Goal: Task Accomplishment & Management: Use online tool/utility

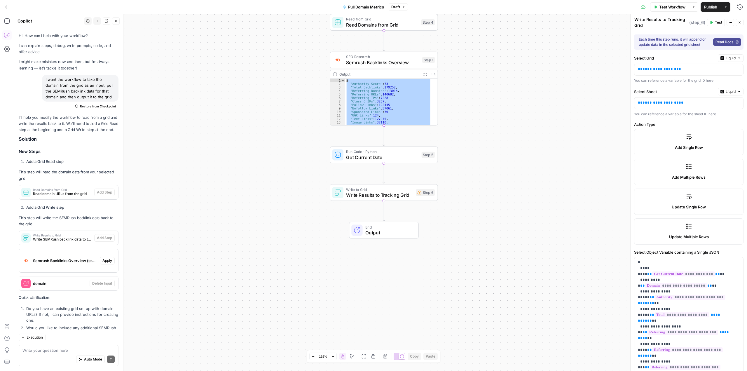
scroll to position [709, 0]
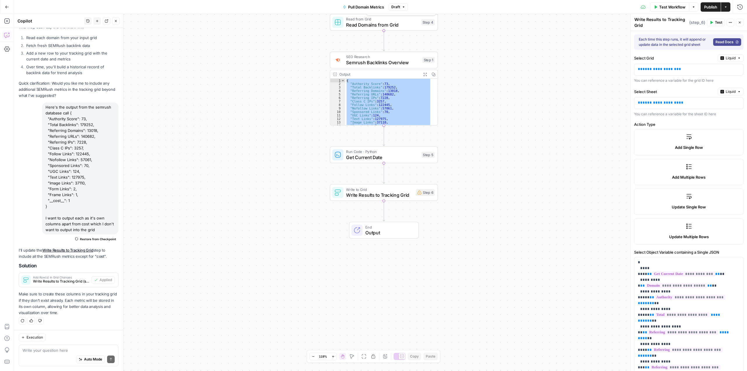
click at [365, 24] on span "Read Domains from Grid" at bounding box center [382, 24] width 72 height 7
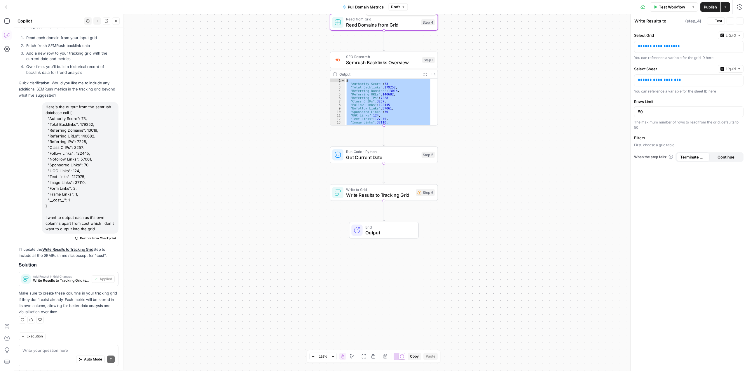
type textarea "Read Domains from Grid"
click at [665, 44] on span "**********" at bounding box center [659, 46] width 33 height 4
drag, startPoint x: 678, startPoint y: 46, endPoint x: 606, endPoint y: 40, distance: 72.9
click at [606, 40] on body "**********" at bounding box center [373, 185] width 747 height 371
drag, startPoint x: 686, startPoint y: 44, endPoint x: 634, endPoint y: 44, distance: 52.0
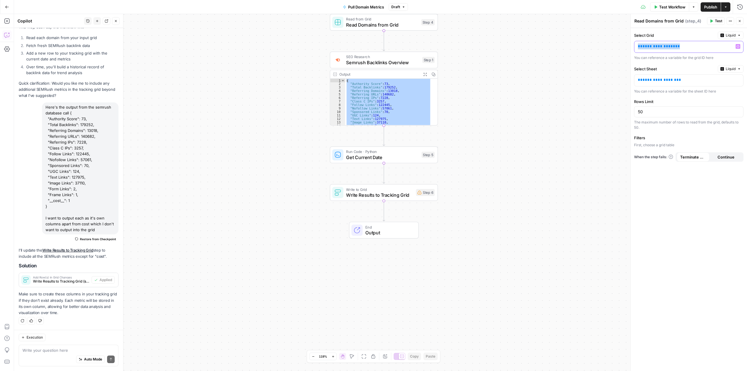
click at [634, 44] on div "**********" at bounding box center [689, 199] width 117 height 343
click at [731, 32] on button "Liquid" at bounding box center [731, 36] width 26 height 8
click at [707, 46] on span "Static" at bounding box center [717, 48] width 37 height 6
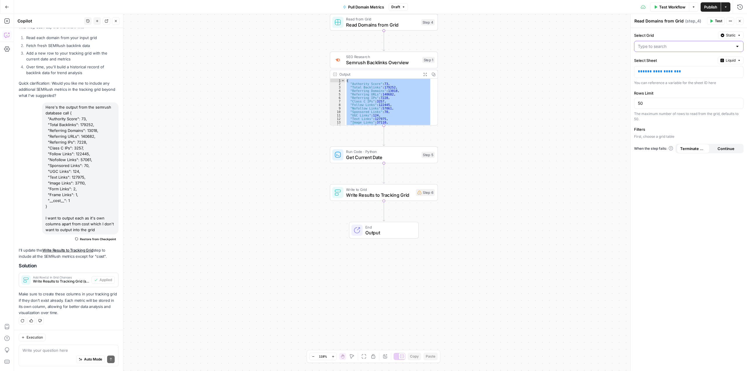
click at [681, 46] on input "Select Grid" at bounding box center [685, 47] width 95 height 6
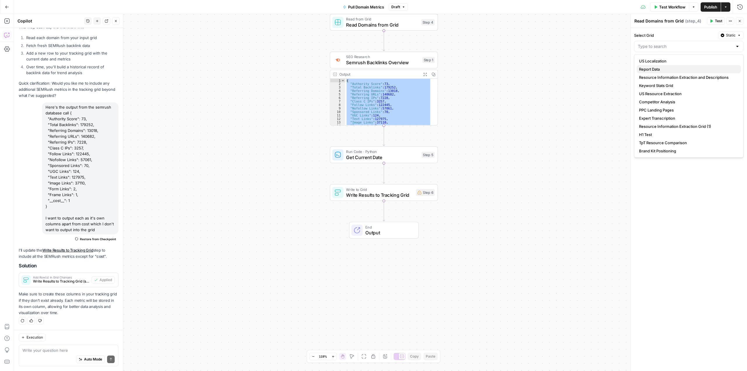
click at [656, 67] on span "Report Data" at bounding box center [687, 69] width 97 height 6
type input "Report Data"
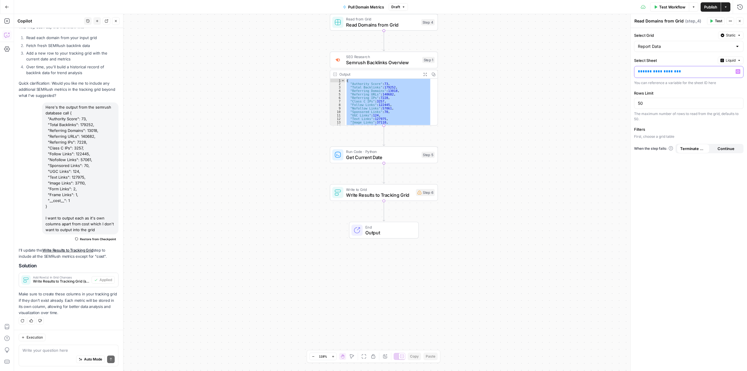
click at [697, 72] on p "**********" at bounding box center [684, 72] width 93 height 6
drag, startPoint x: 697, startPoint y: 72, endPoint x: 610, endPoint y: 66, distance: 87.5
click at [610, 66] on body "**********" at bounding box center [373, 185] width 747 height 371
click at [729, 61] on span "Liquid" at bounding box center [731, 60] width 10 height 5
click at [710, 74] on span "Static" at bounding box center [717, 73] width 37 height 6
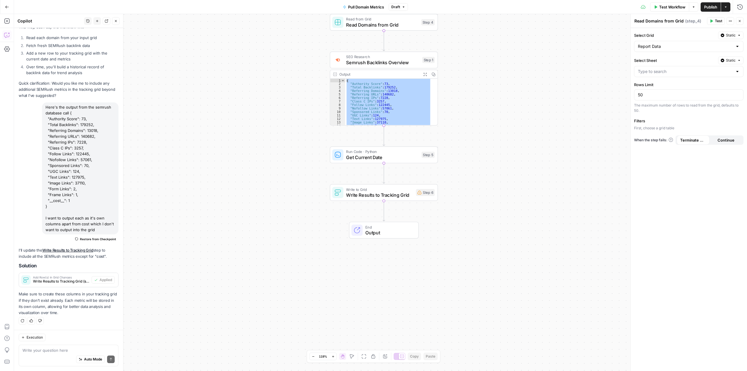
drag, startPoint x: 743, startPoint y: 70, endPoint x: 737, endPoint y: 70, distance: 5.8
click at [742, 70] on div at bounding box center [688, 71] width 109 height 11
click at [648, 92] on span "Data" at bounding box center [687, 94] width 97 height 6
type input "Data"
click at [737, 69] on div at bounding box center [738, 72] width 5 height 6
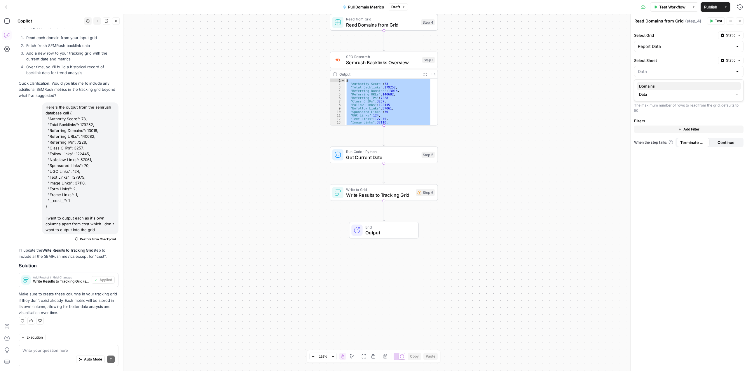
click at [655, 84] on span "Domains" at bounding box center [687, 86] width 97 height 6
type input "Domains"
click at [716, 19] on span "Test" at bounding box center [718, 20] width 7 height 5
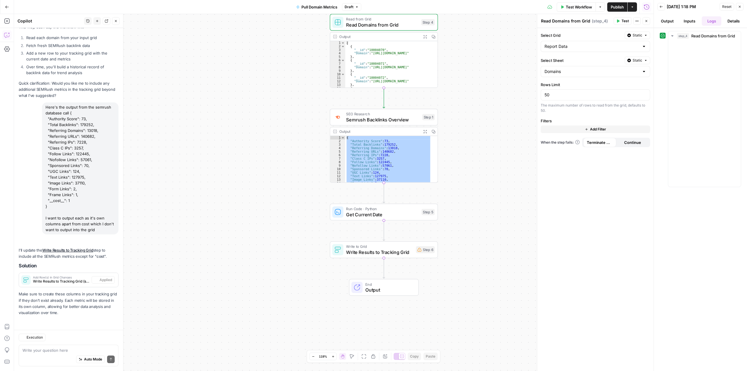
scroll to position [709, 0]
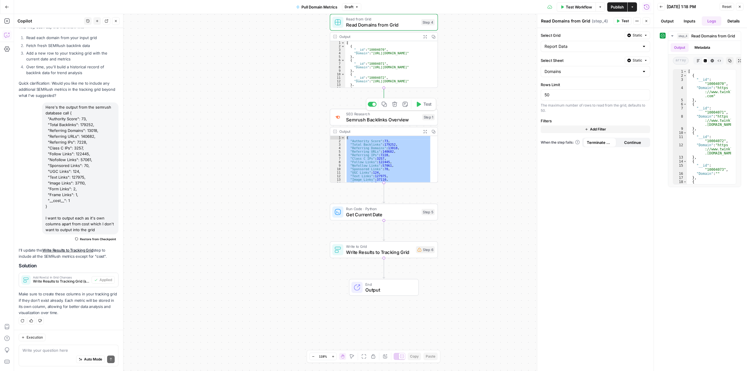
click at [419, 106] on icon "button" at bounding box center [419, 105] width 6 height 6
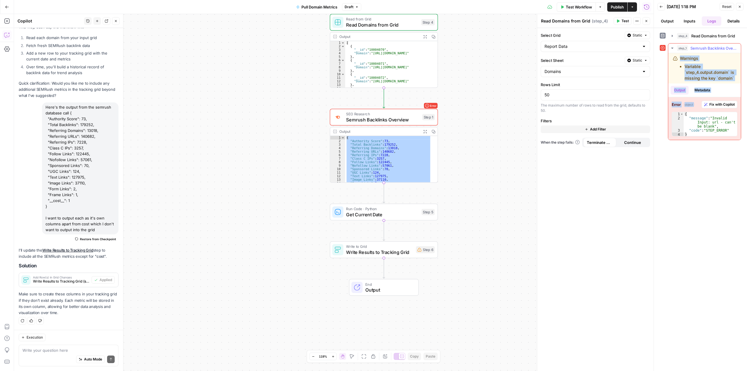
drag, startPoint x: 672, startPoint y: 54, endPoint x: 721, endPoint y: 133, distance: 92.0
click at [721, 133] on div "Warnings Variable `step_4.output.domain` is missing the key `domain` Output Met…" at bounding box center [705, 96] width 73 height 87
copy div "Warnings Variable `step_4.output.domain` is missing the key `domain` Output Met…"
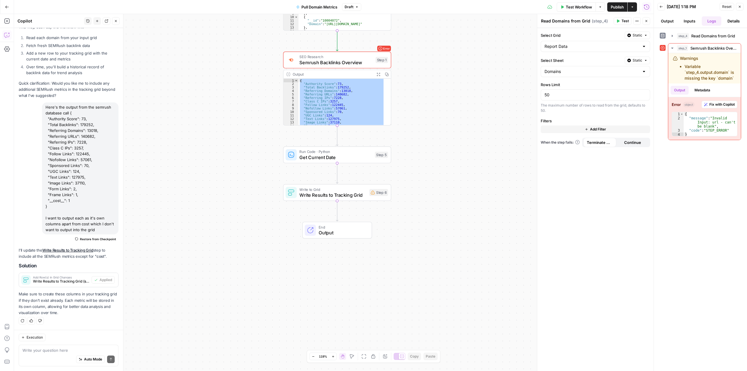
click at [51, 355] on div "Auto Mode Send" at bounding box center [68, 359] width 92 height 13
paste textarea "Warnings Variable `step_4.output.domain` is missing the key `domain` Output Met…"
type textarea "Warnings Variable `step_4.output.domain` is missing the key `domain` Output Met…"
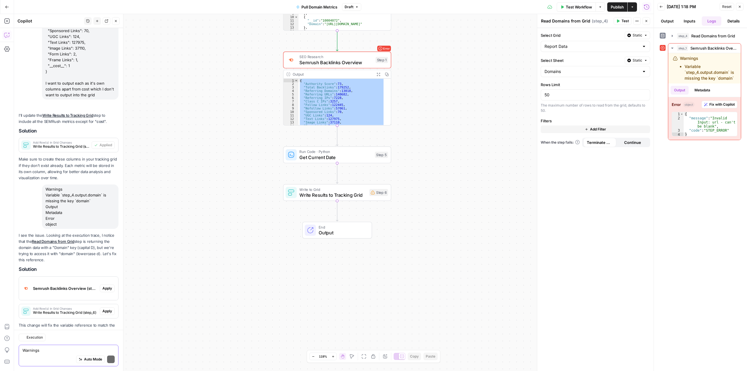
scroll to position [881, 0]
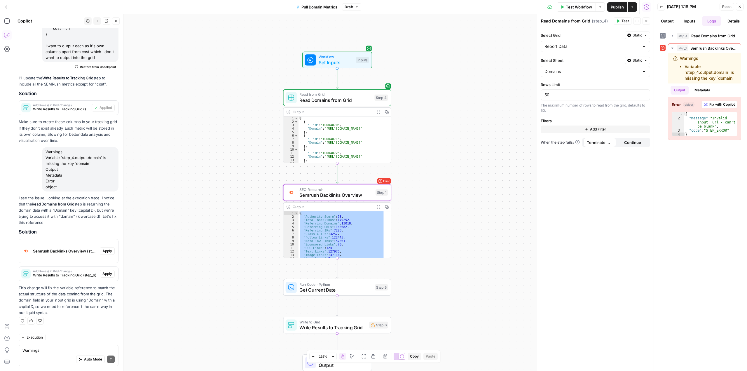
click at [102, 250] on span "Apply" at bounding box center [107, 250] width 10 height 5
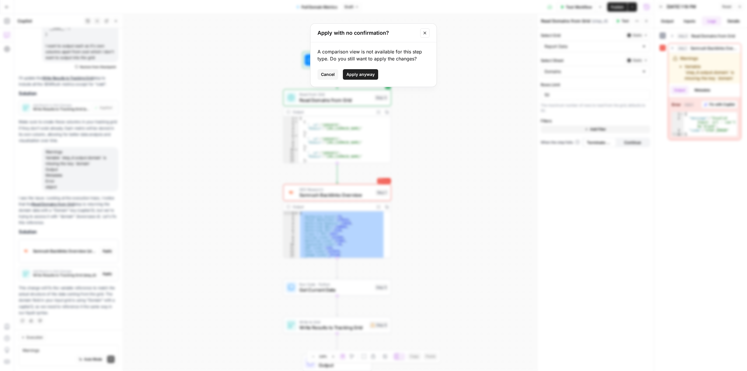
click at [367, 75] on span "Apply anyway" at bounding box center [361, 75] width 28 height 6
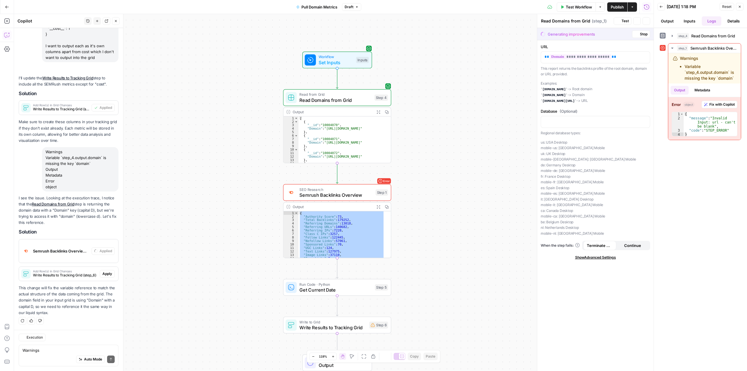
type textarea "Semrush Backlinks Overview"
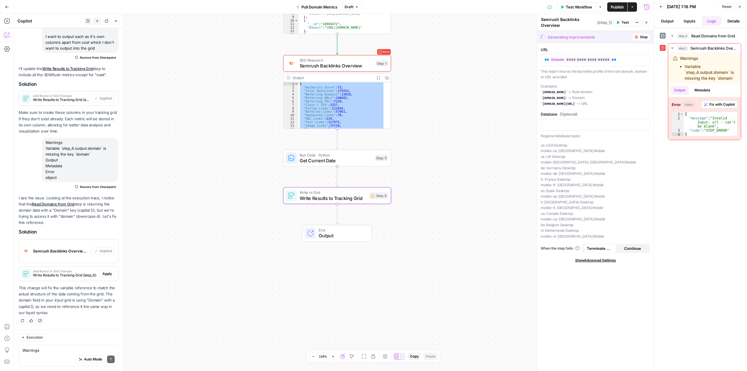
click at [102, 274] on span "Apply" at bounding box center [107, 273] width 10 height 5
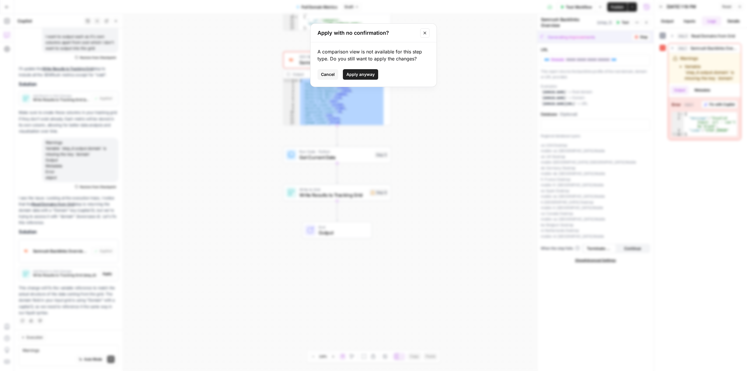
click at [369, 74] on span "Apply anyway" at bounding box center [361, 75] width 28 height 6
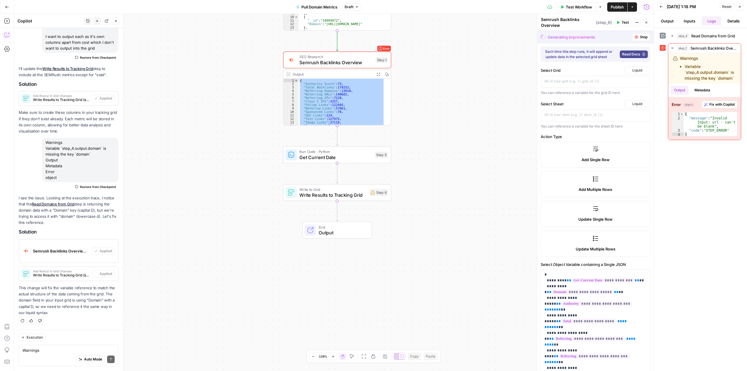
type textarea "Write Results to Tracking Grid"
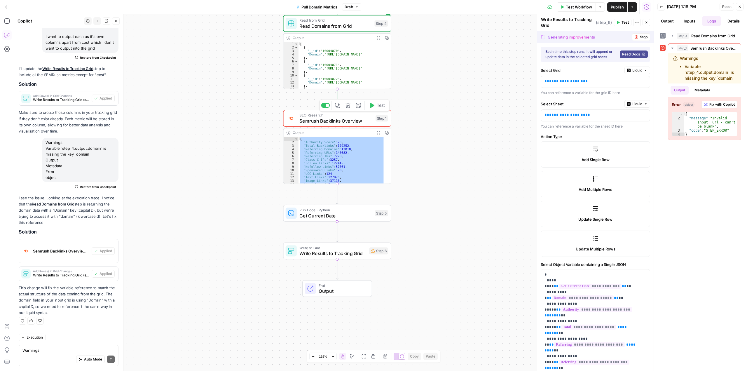
click at [374, 106] on icon "button" at bounding box center [372, 105] width 4 height 5
click at [364, 26] on span "Read Domains from Grid" at bounding box center [336, 25] width 72 height 7
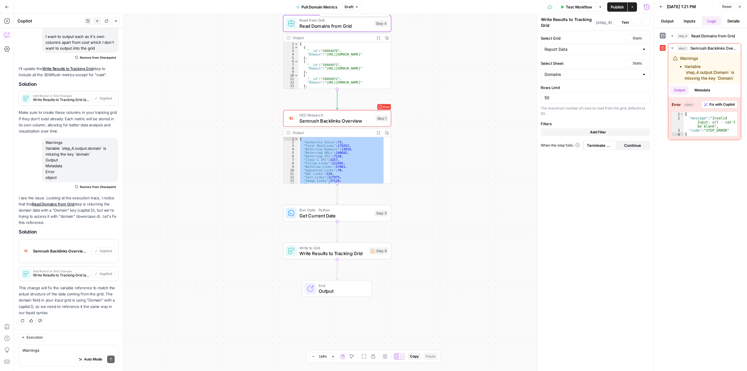
type textarea "Read Domains from Grid"
click at [621, 20] on button "Test" at bounding box center [623, 21] width 18 height 8
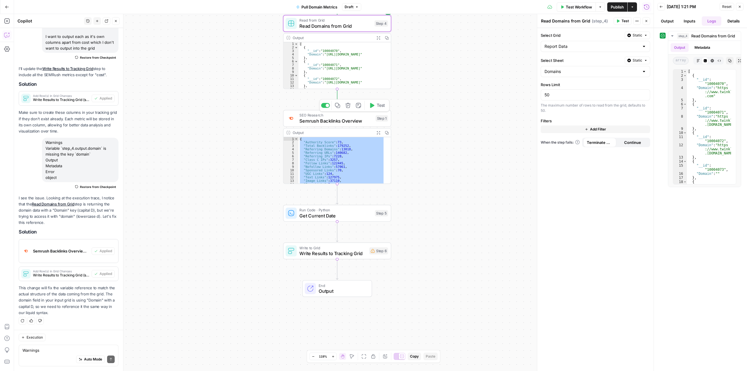
click at [374, 106] on icon "button" at bounding box center [372, 105] width 4 height 5
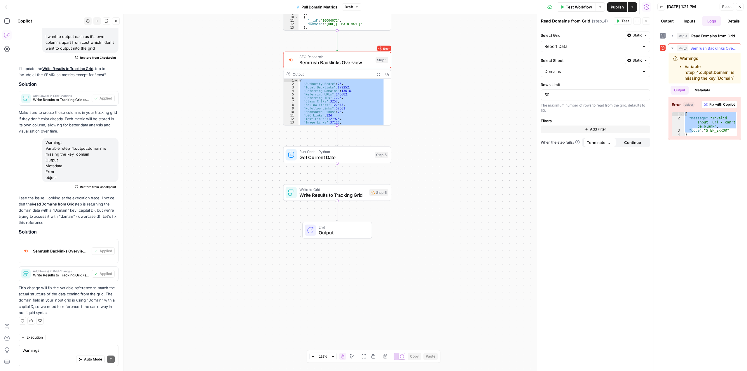
drag, startPoint x: 693, startPoint y: 132, endPoint x: 674, endPoint y: 63, distance: 71.3
click at [674, 63] on div "**********" at bounding box center [705, 96] width 73 height 87
type textarea "**********"
drag, startPoint x: 673, startPoint y: 57, endPoint x: 740, endPoint y: 85, distance: 72.6
click at [740, 85] on div "**********" at bounding box center [705, 96] width 73 height 87
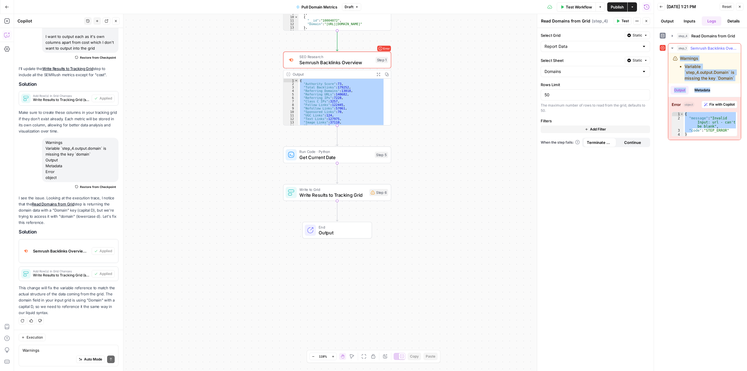
copy div "Warnings Variable `step_4.output.Domain` is missing the key `Domain` Output Met…"
click at [52, 352] on textarea "Warnings Variable `step_4.output.domain` is missing the key `domain` Output Met…" at bounding box center [68, 350] width 92 height 6
paste textarea "Warnings Variable `step_4.output.Domain` is missing the key `Domain` Output Met…"
type textarea "Warnings Variable `step_4.output.Domain` is missing the key `Domain` Output Met…"
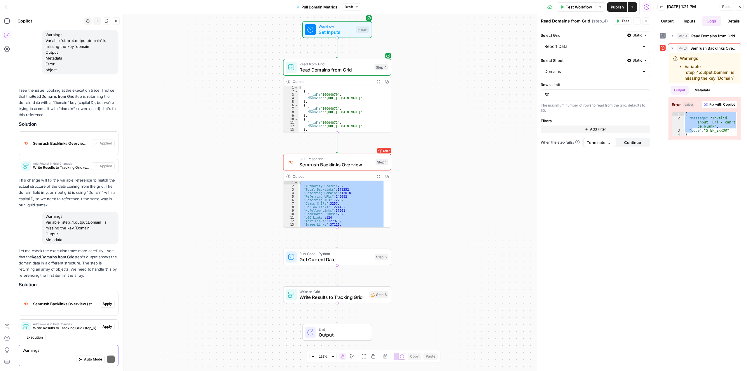
scroll to position [1045, 0]
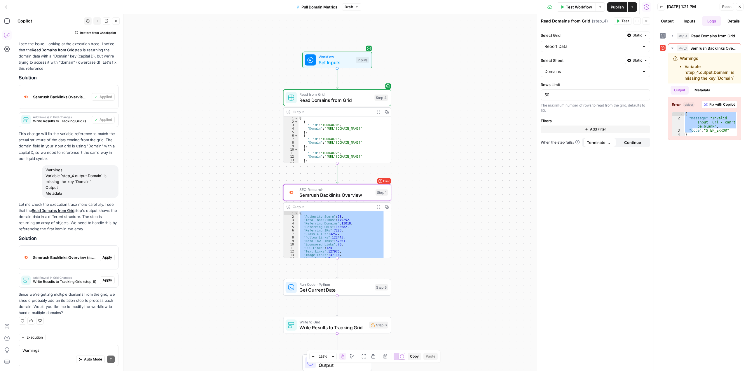
click at [105, 254] on button "Apply" at bounding box center [107, 258] width 15 height 8
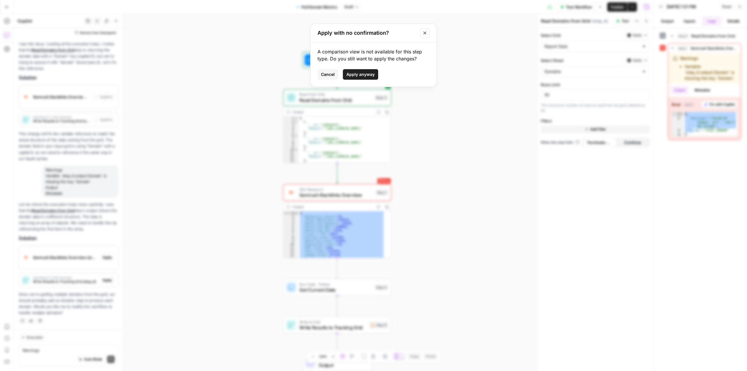
click at [362, 73] on span "Apply anyway" at bounding box center [361, 75] width 28 height 6
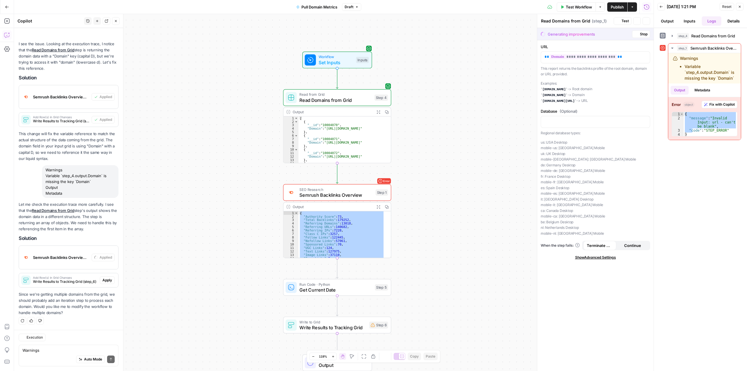
type textarea "Semrush Backlinks Overview"
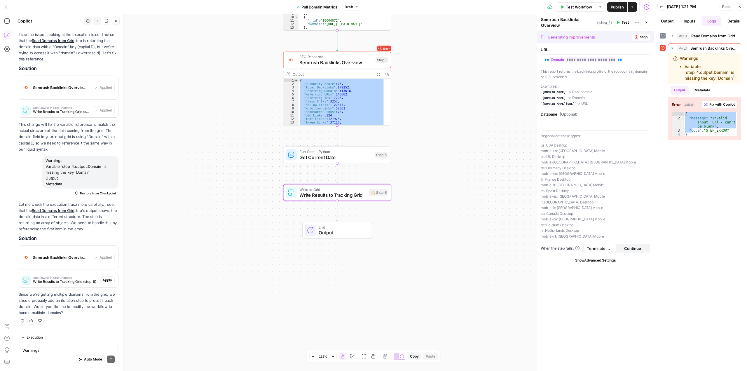
click at [106, 280] on span "Apply" at bounding box center [107, 280] width 10 height 5
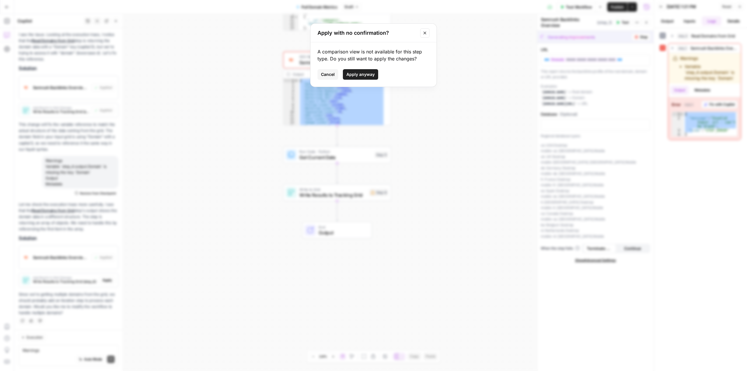
click at [358, 75] on span "Apply anyway" at bounding box center [361, 75] width 28 height 6
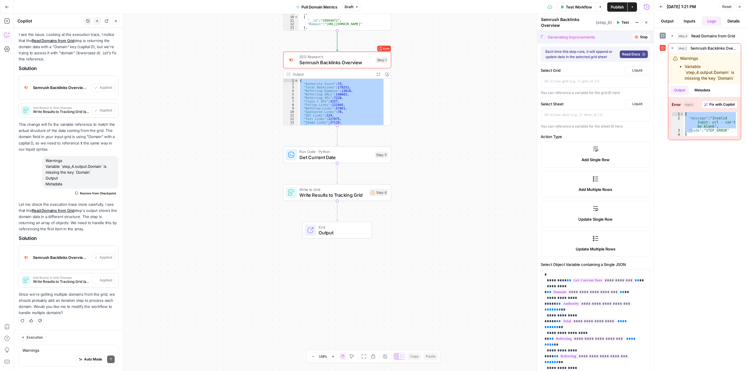
type textarea "Write Results to Tracking Grid"
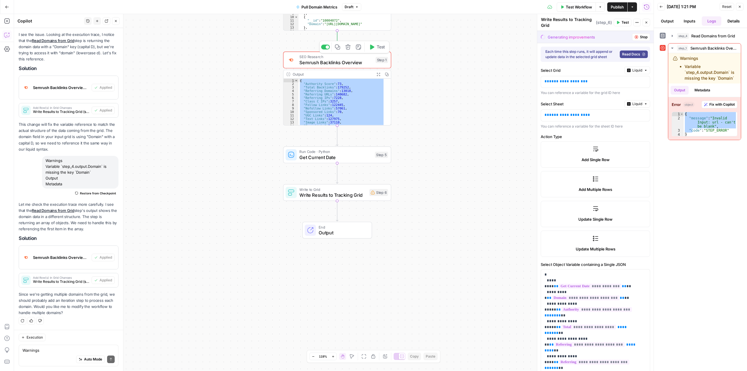
click at [371, 47] on icon "button" at bounding box center [372, 47] width 4 height 5
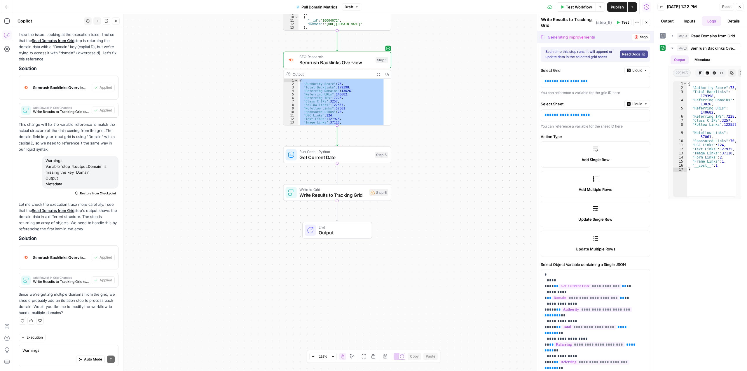
scroll to position [0, 0]
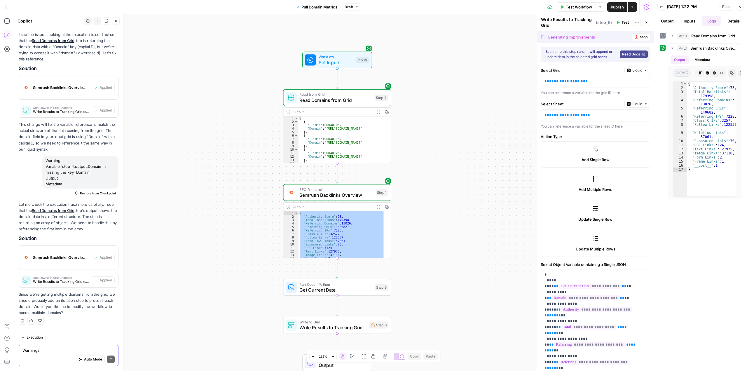
click at [44, 349] on textarea "Warnings Variable `step_4.output.Domain` is missing the key `Domain` Output Met…" at bounding box center [68, 350] width 92 height 6
type textarea "Yes lets iterate through each domain"
click at [109, 359] on icon "submit" at bounding box center [111, 360] width 4 height 4
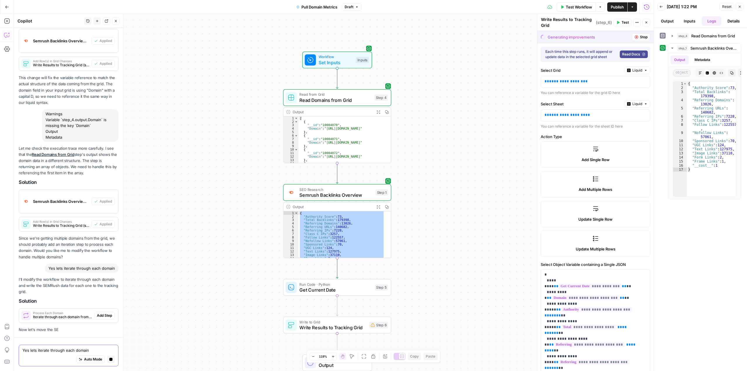
scroll to position [1065, 0]
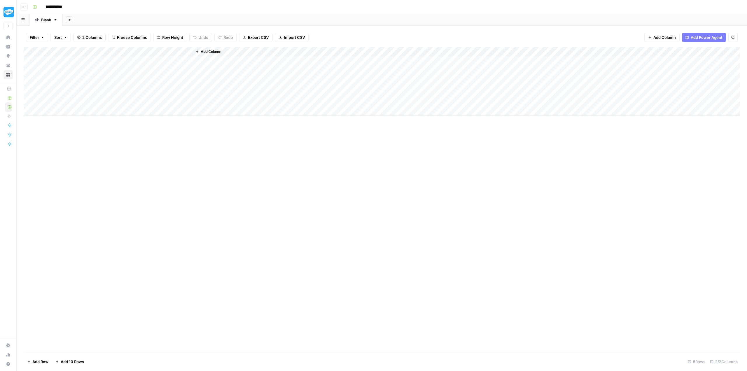
click at [48, 21] on div "Blank" at bounding box center [46, 20] width 10 height 6
click at [180, 50] on div "Add Column" at bounding box center [382, 81] width 717 height 69
click at [156, 154] on span "Remove Column" at bounding box center [165, 154] width 51 height 6
click at [356, 66] on span "Delete" at bounding box center [353, 66] width 13 height 6
click at [46, 22] on div "Blank" at bounding box center [46, 20] width 10 height 6
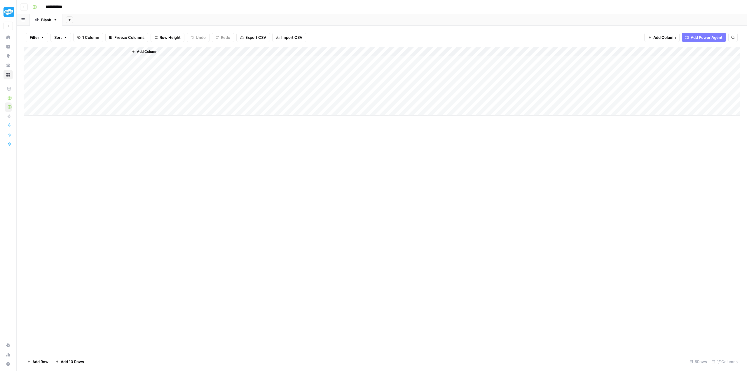
click at [46, 22] on div "Blank" at bounding box center [46, 20] width 10 height 6
type input "*"
type input "*******"
click at [78, 18] on button "Add Sheet" at bounding box center [75, 19] width 7 height 7
click at [86, 39] on span "Blank" at bounding box center [105, 40] width 43 height 6
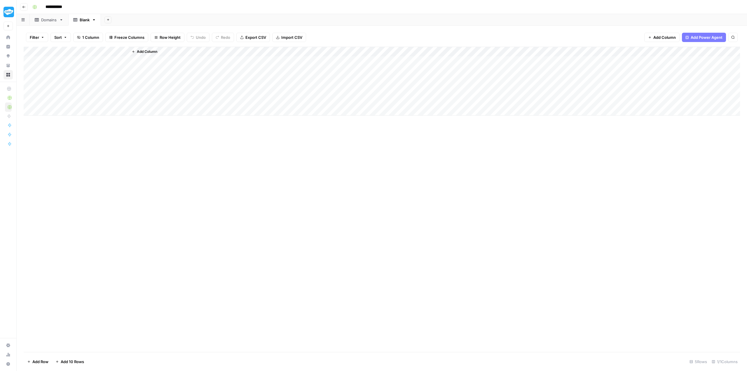
click at [81, 22] on div "Blank" at bounding box center [85, 20] width 10 height 6
type input "**********"
click at [169, 202] on div "Add Column" at bounding box center [382, 199] width 717 height 305
click at [97, 21] on div "Backlink Data" at bounding box center [92, 20] width 24 height 6
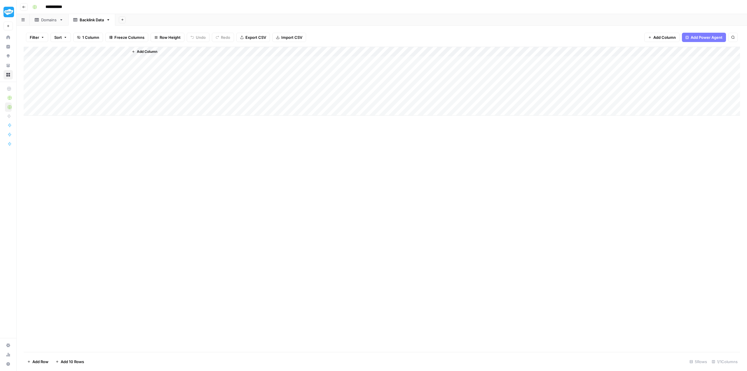
click at [97, 21] on div "Backlink Data" at bounding box center [92, 20] width 24 height 6
click at [96, 19] on input "**********" at bounding box center [93, 20] width 26 height 8
drag, startPoint x: 97, startPoint y: 19, endPoint x: 80, endPoint y: 19, distance: 16.9
click at [80, 19] on input "**********" at bounding box center [93, 20] width 26 height 8
type input "****"
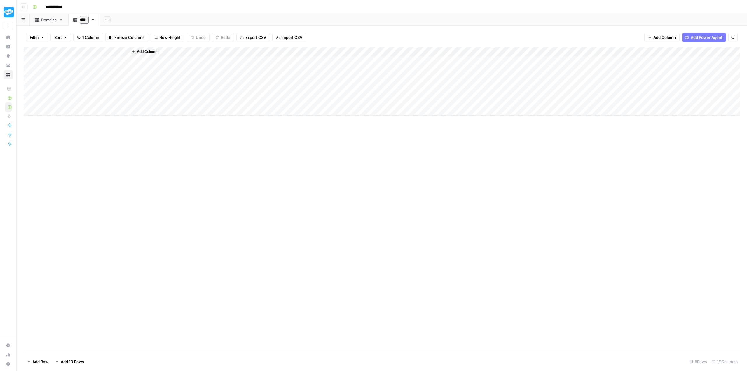
click at [139, 135] on div "Add Column" at bounding box center [382, 199] width 717 height 305
click at [44, 20] on div "Domains" at bounding box center [49, 20] width 16 height 6
